Goal: Task Accomplishment & Management: Use online tool/utility

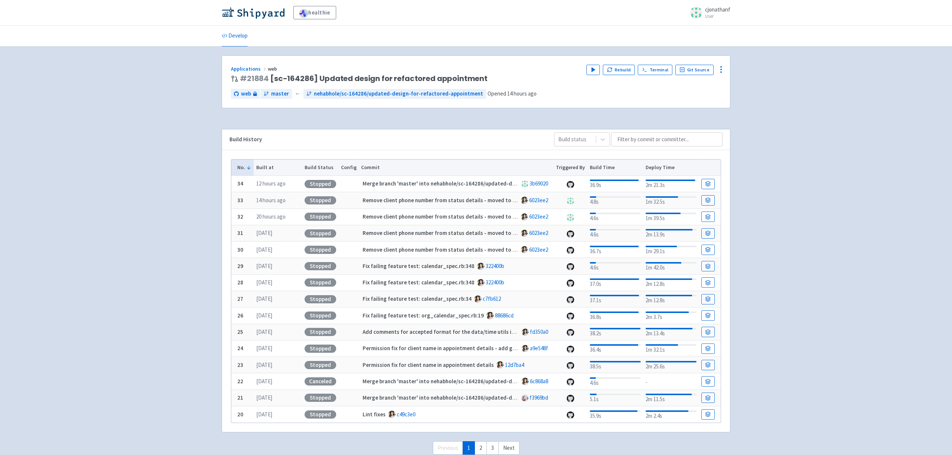
click at [624, 75] on div "Play Rebuild Terminal Git Source" at bounding box center [654, 70] width 135 height 11
click at [623, 71] on button "Rebuild" at bounding box center [619, 70] width 32 height 10
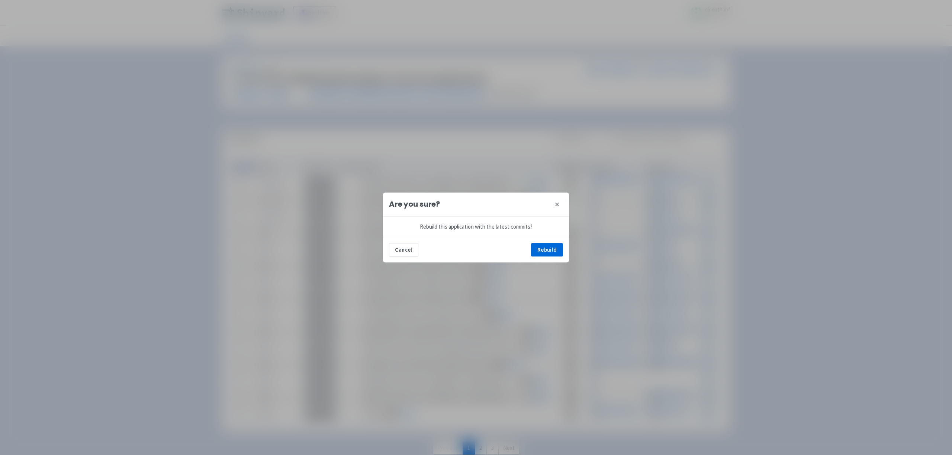
click at [525, 245] on div "Cancel Rebuild" at bounding box center [476, 250] width 186 height 26
click at [536, 247] on button "Rebuild" at bounding box center [547, 249] width 32 height 13
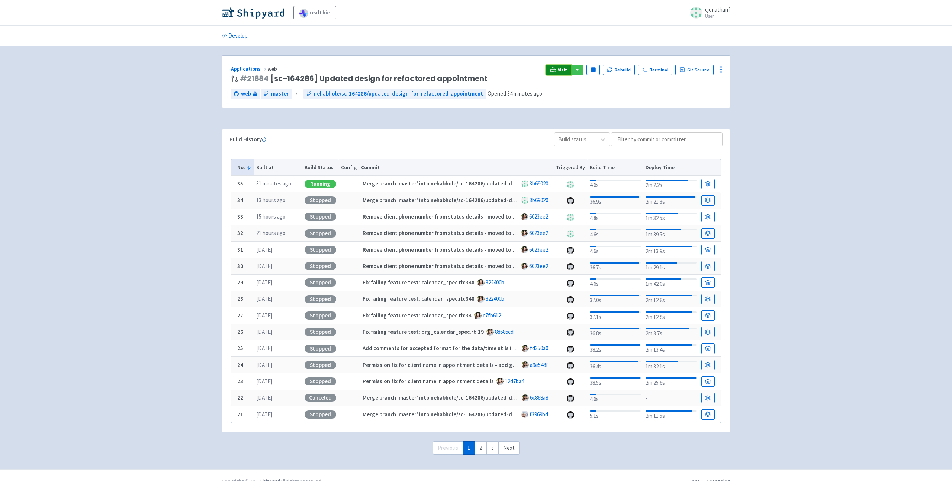
click at [555, 65] on link "Visit" at bounding box center [558, 70] width 25 height 10
